Goal: Task Accomplishment & Management: Complete application form

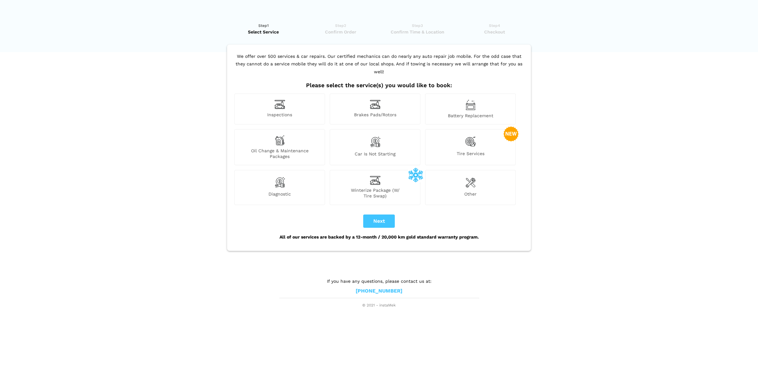
click at [379, 187] on span "Winterize Package (W/ Tire Swap)" at bounding box center [375, 192] width 90 height 11
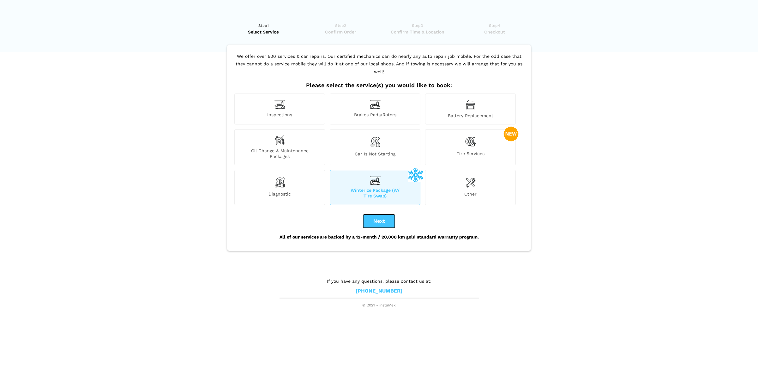
click at [384, 218] on button "Next" at bounding box center [379, 220] width 32 height 13
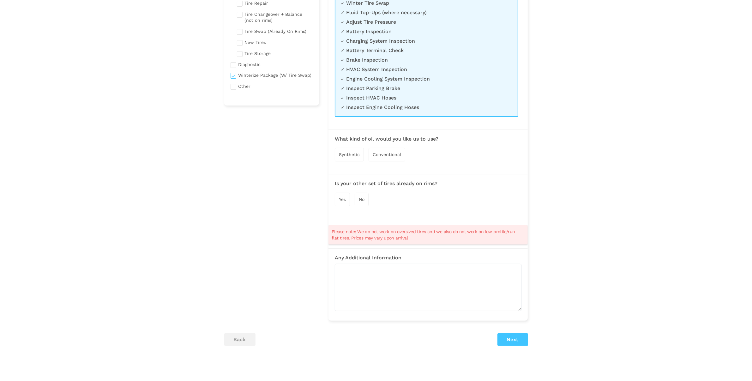
scroll to position [64, 0]
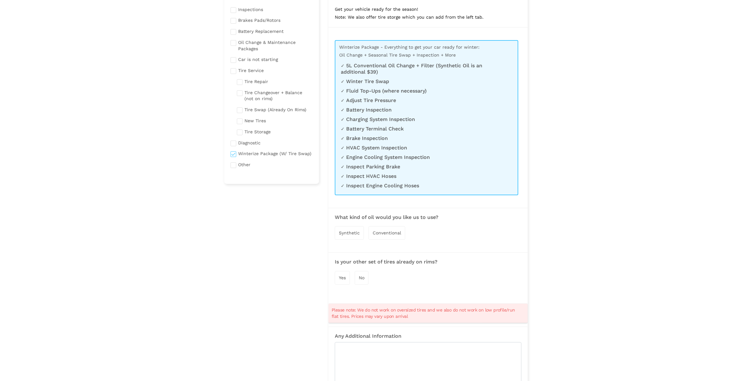
click at [233, 151] on input "checkbox" at bounding box center [272, 153] width 82 height 8
checkbox input "false"
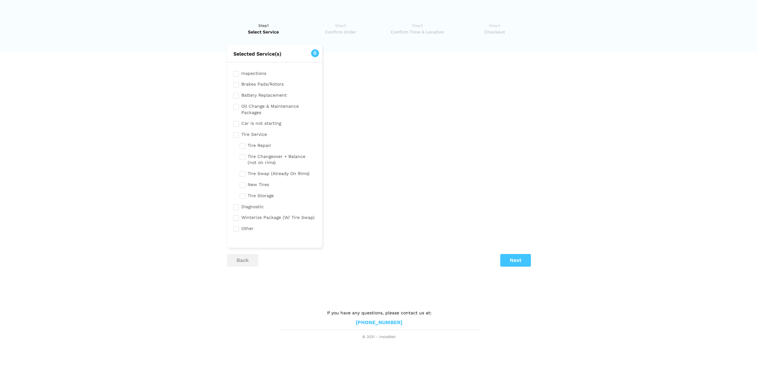
click at [243, 176] on label "Tire Swap (Already On Rims)" at bounding box center [275, 173] width 70 height 8
click at [243, 175] on input "checkbox" at bounding box center [278, 173] width 76 height 8
checkbox input "true"
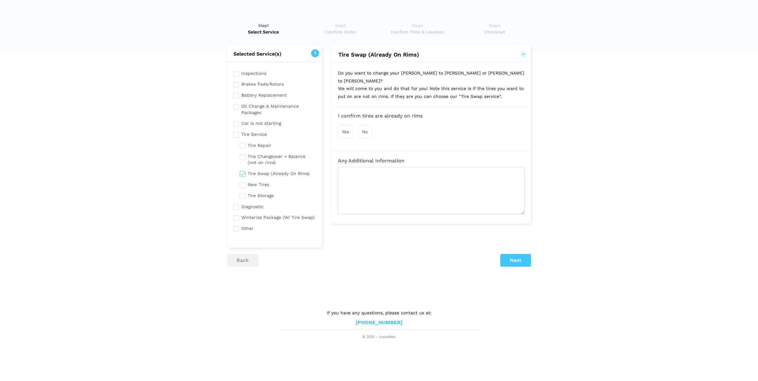
click at [349, 130] on div "Yes" at bounding box center [345, 132] width 15 height 14
click at [516, 254] on button "Next" at bounding box center [515, 260] width 31 height 13
click at [528, 255] on button "Next" at bounding box center [515, 260] width 31 height 13
click at [242, 261] on button "back" at bounding box center [242, 260] width 31 height 13
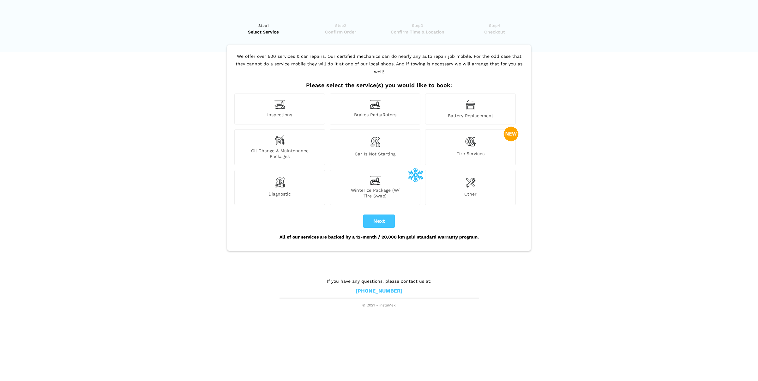
click at [490, 136] on div "Tire Services" at bounding box center [470, 147] width 91 height 36
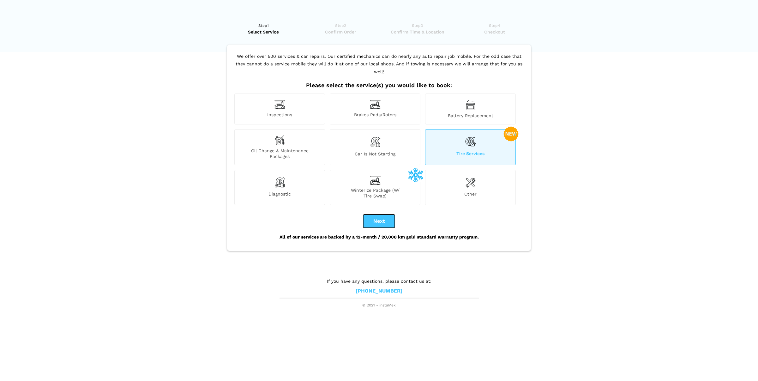
click at [374, 214] on button "Next" at bounding box center [379, 220] width 32 height 13
checkbox input "true"
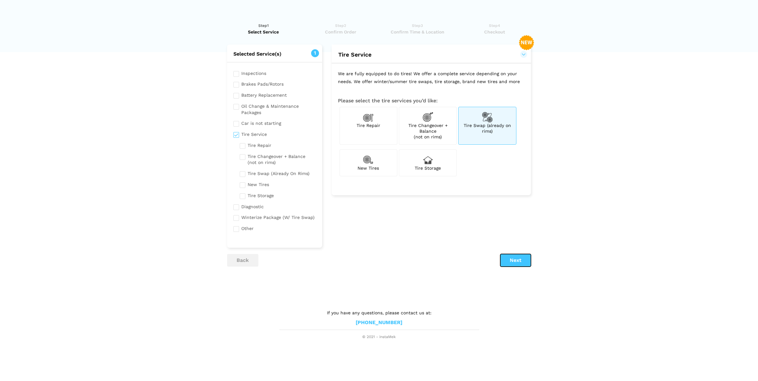
click at [505, 260] on button "Next" at bounding box center [515, 260] width 31 height 13
click at [494, 140] on div "Tire Swap (already on rims)" at bounding box center [487, 126] width 58 height 38
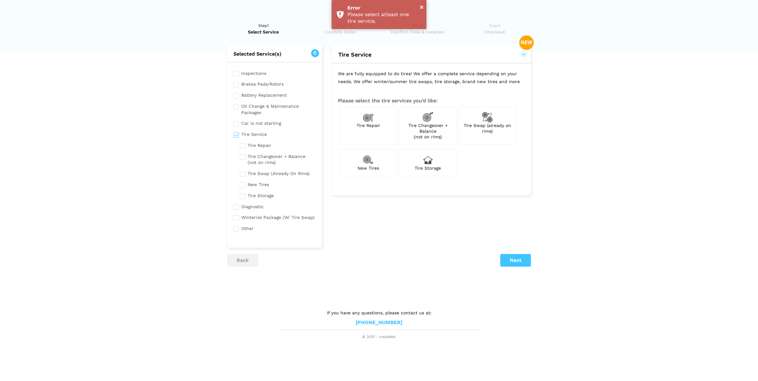
click at [494, 139] on div "Tire Swap (already on rims)" at bounding box center [487, 126] width 58 height 38
checkbox input "true"
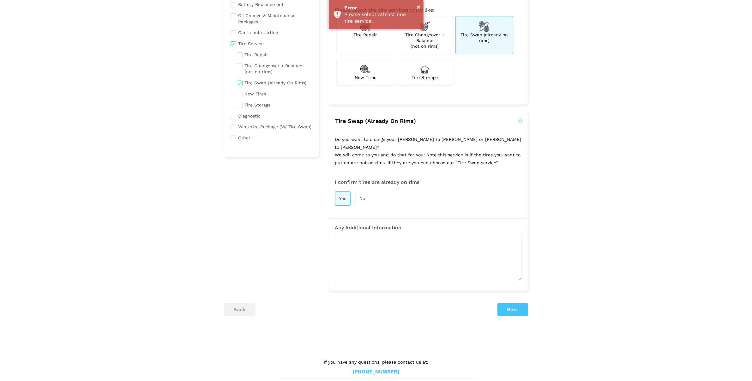
scroll to position [91, 0]
click at [525, 307] on button "Next" at bounding box center [513, 309] width 31 height 13
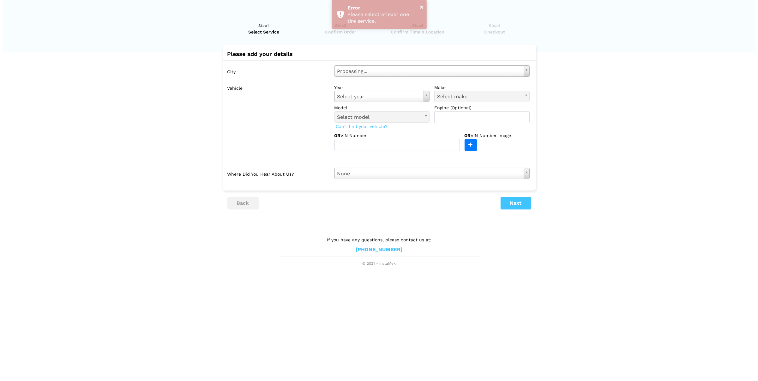
scroll to position [0, 0]
